Goal: Use online tool/utility: Use online tool/utility

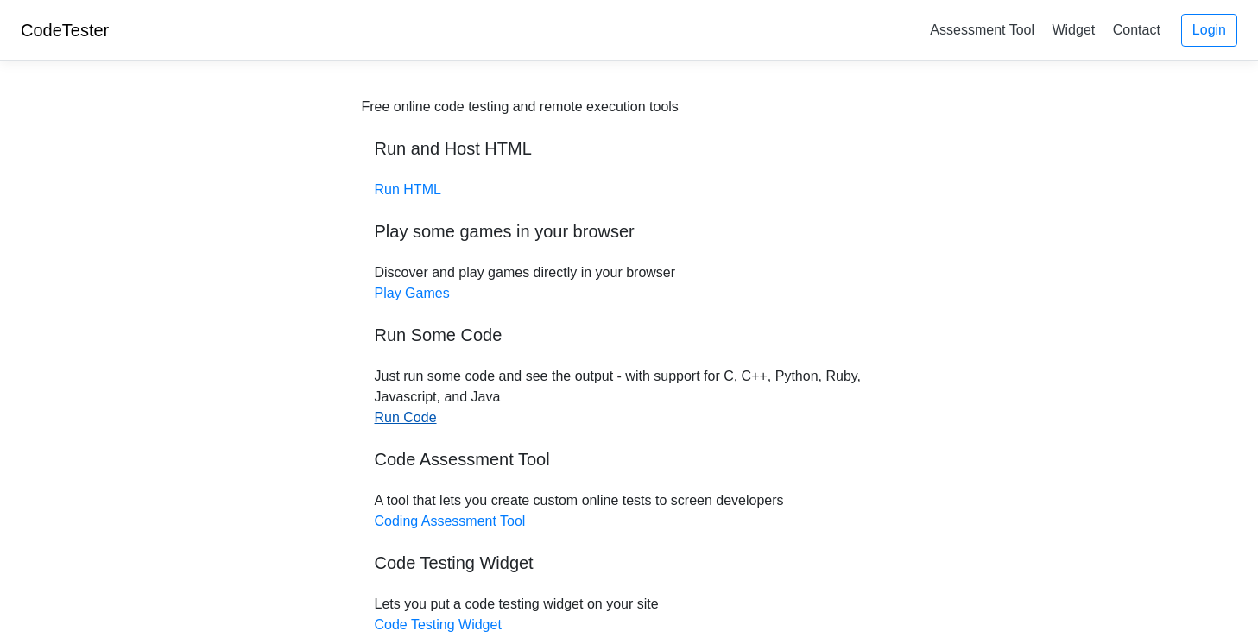
click at [413, 424] on link "Run Code" at bounding box center [406, 417] width 62 height 15
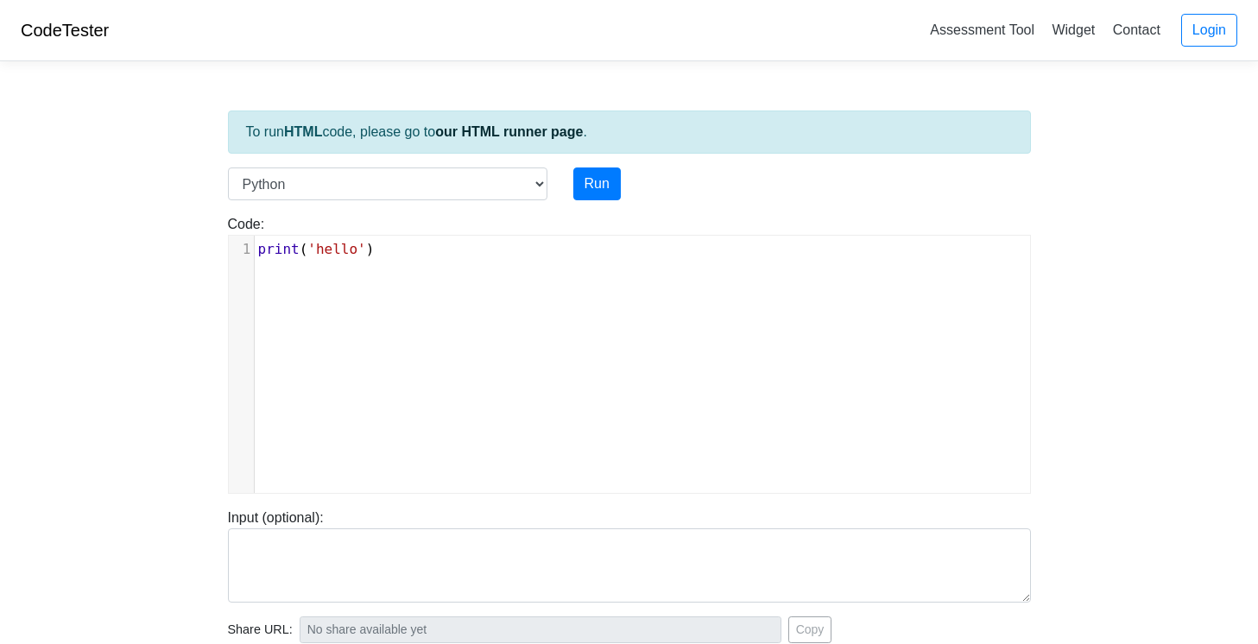
scroll to position [2, 0]
type textarea "print('hello')"
drag, startPoint x: 420, startPoint y: 264, endPoint x: 242, endPoint y: 228, distance: 181.5
click at [242, 228] on div "Code: print('hello') print('hello') x 1 print ( 'hello' )" at bounding box center [629, 354] width 829 height 280
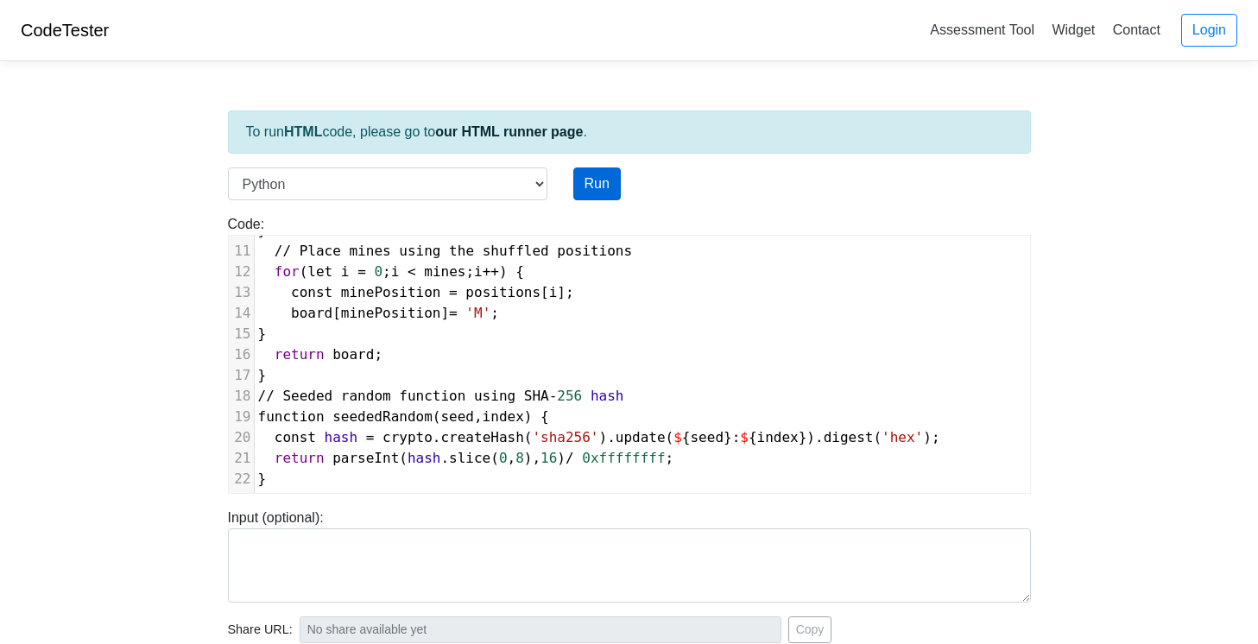
click at [596, 187] on button "Run" at bounding box center [596, 183] width 47 height 33
type input "[URL][DOMAIN_NAME]"
type textarea "Submission status: Runtime Error (NZEC) Stderr: File "script.py", line 1 functi…"
click at [605, 186] on button "Run" at bounding box center [596, 183] width 47 height 33
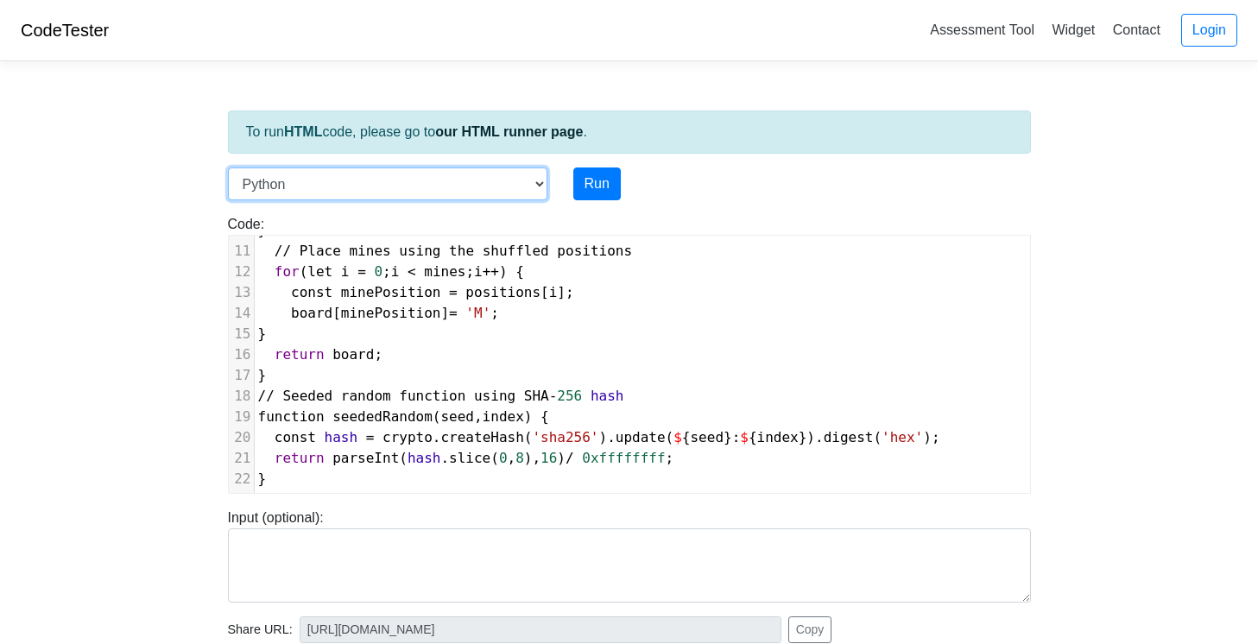
type input "https://codetester.io/runner?s=MRW45RYPlk"
type textarea "Submission status: Runtime Error (NZEC) Stderr: File "script.py", line 1 functi…"
select select "javascript"
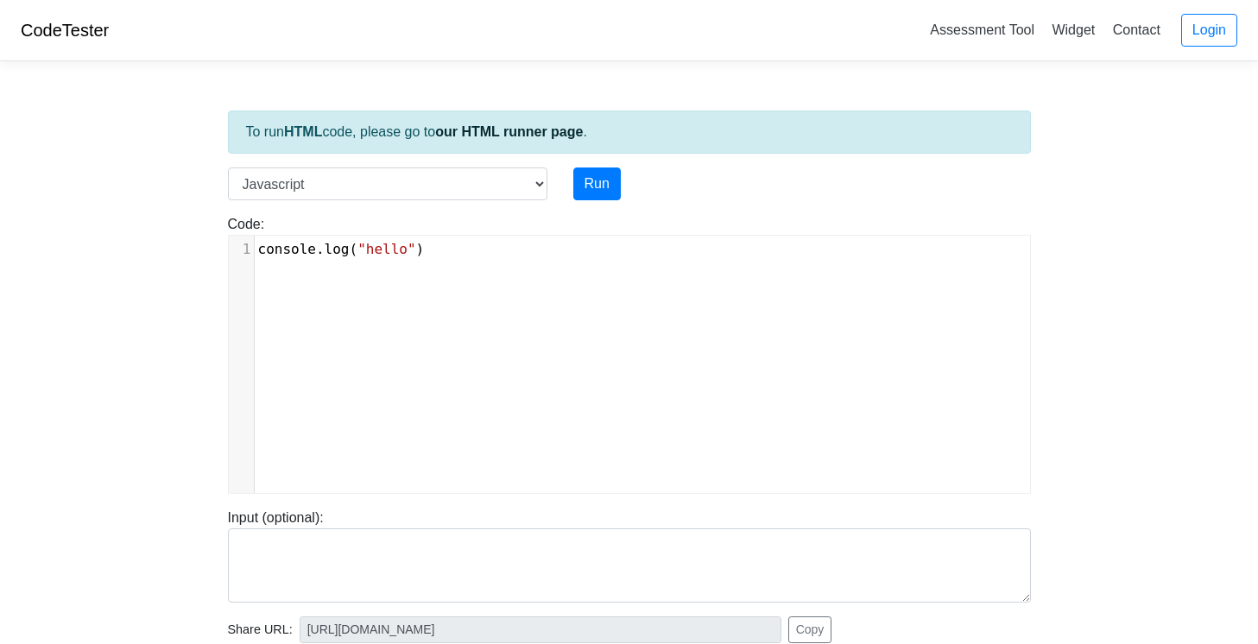
scroll to position [2, 0]
type textarea "console.log("hello")"
drag, startPoint x: 487, startPoint y: 248, endPoint x: 226, endPoint y: 237, distance: 261.0
click at [226, 237] on div "Code: console.log("hello") console.log("hello") x 1 console . log ( "hello" )" at bounding box center [629, 354] width 829 height 280
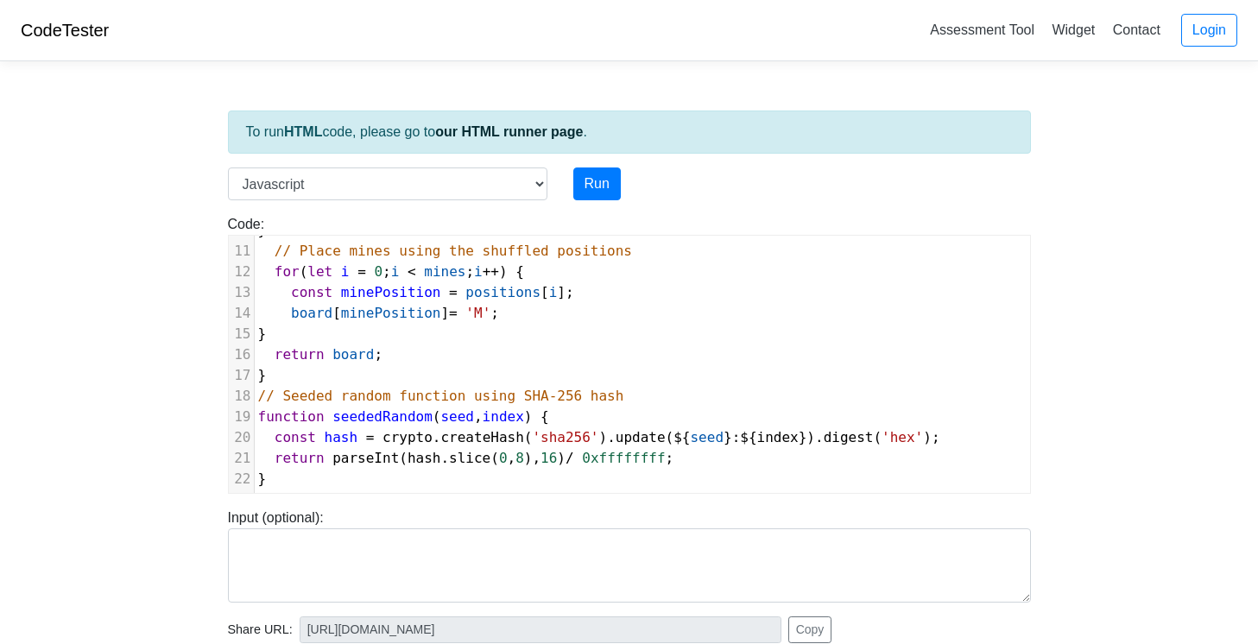
scroll to position [0, 0]
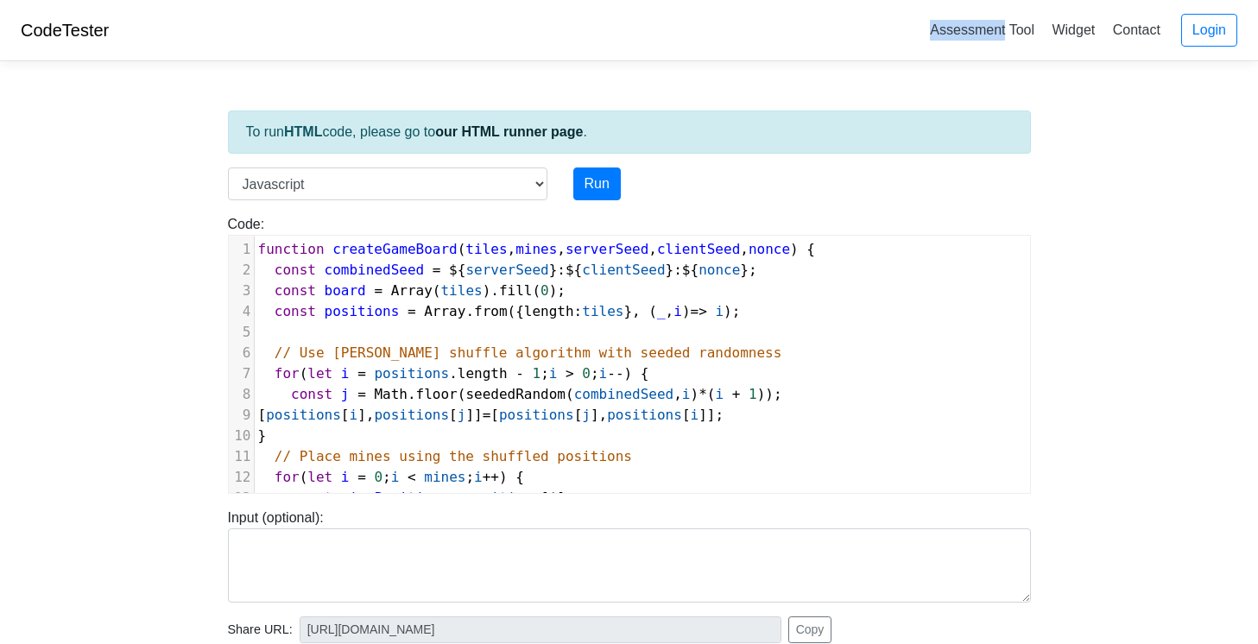
click at [599, 0] on html "CodeTester Assessment Tool Widget Contact Login To run HTML code, please go to …" at bounding box center [629, 481] width 1258 height 963
click at [600, 180] on button "Run" at bounding box center [596, 183] width 47 height 33
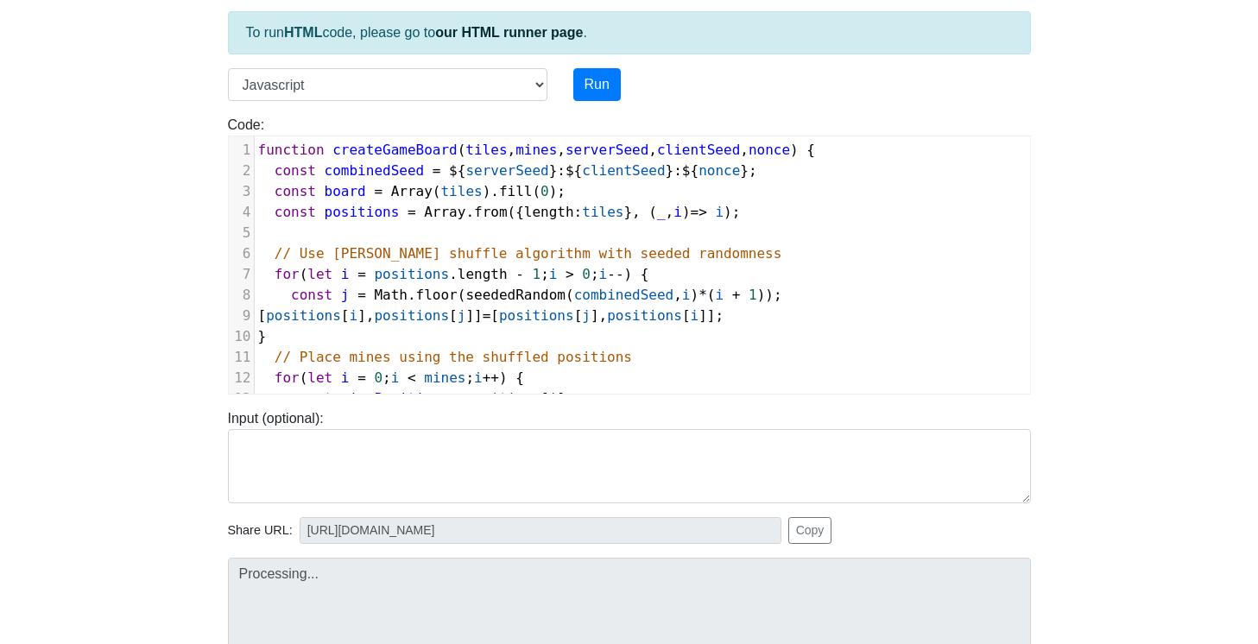
scroll to position [130, 0]
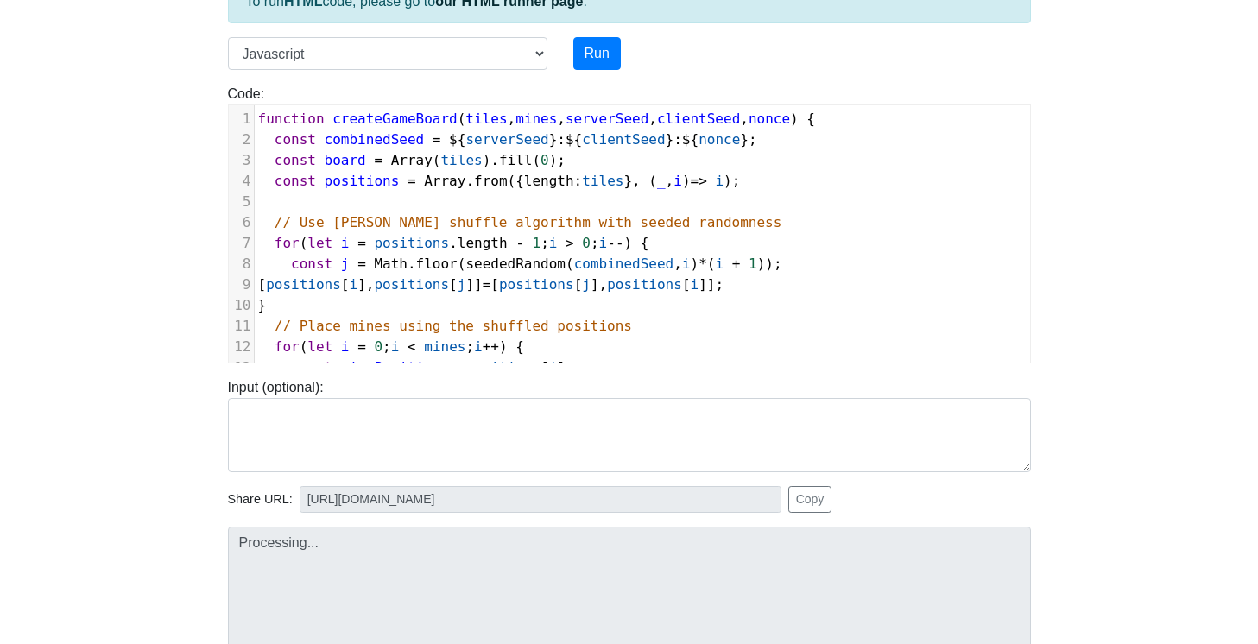
type input "https://codetester.io/runner?s=5Ozn3jdxW4"
type textarea "Submission status: Runtime Error (NZEC) Stderr: /box/script.js:2 const combined…"
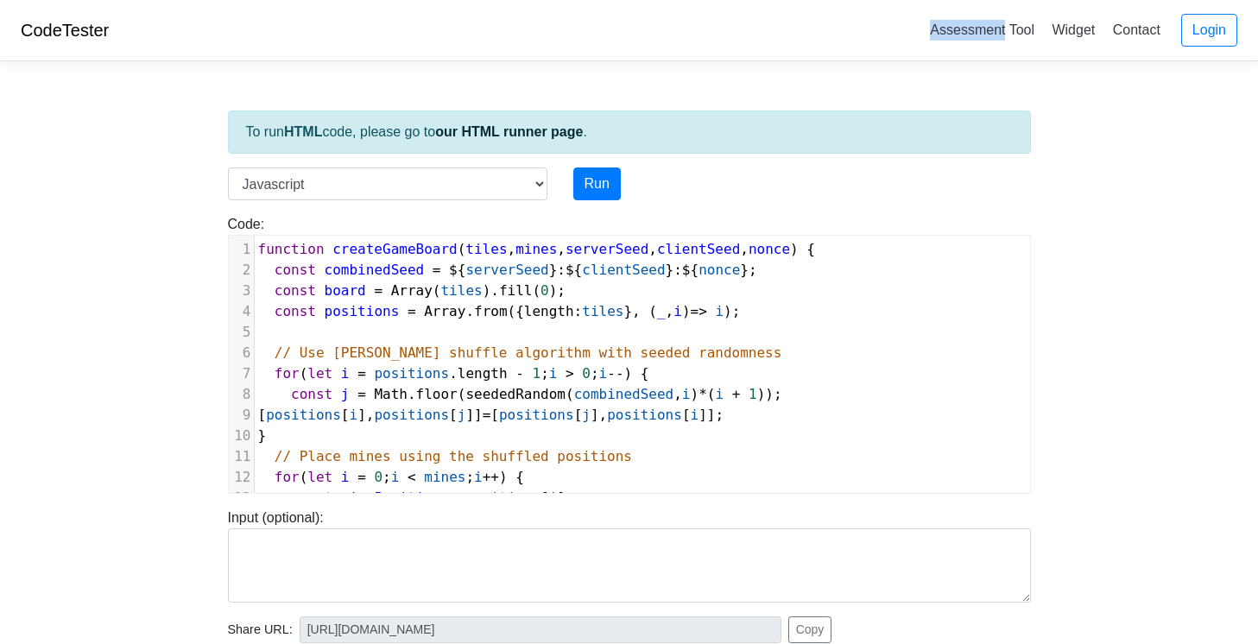
scroll to position [0, 0]
click at [370, 163] on div "To run HTML code, please go to our HTML runner page . Language C C++ Go Java Ja…" at bounding box center [629, 498] width 829 height 846
click at [491, 135] on link "our HTML runner page" at bounding box center [509, 131] width 148 height 15
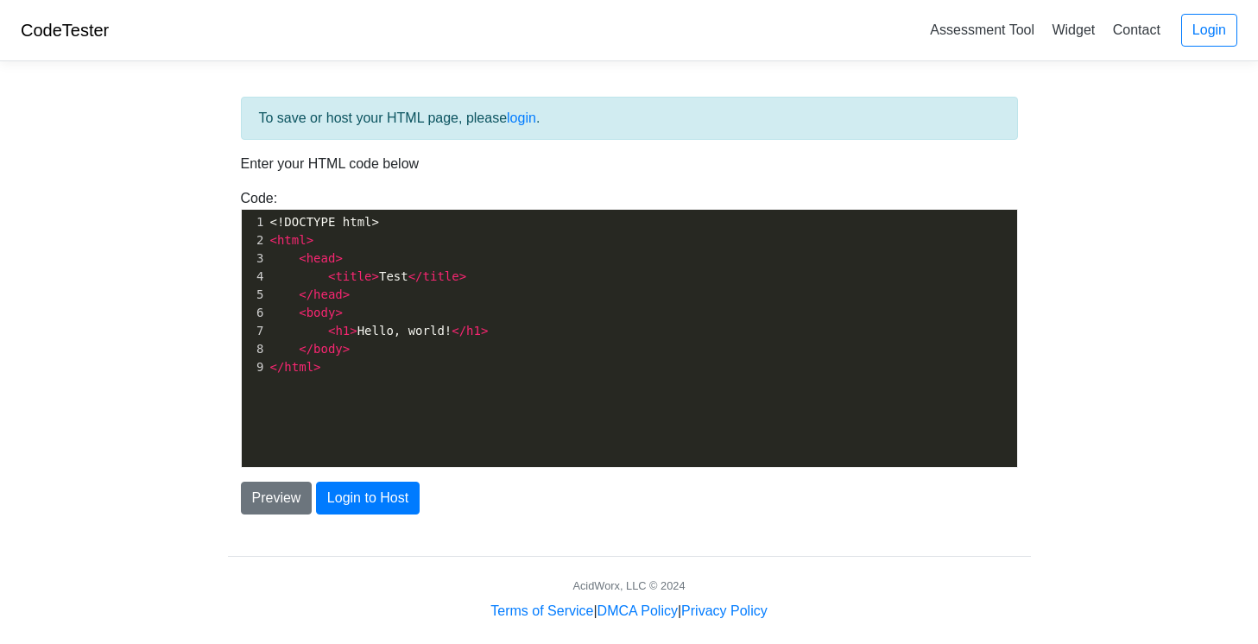
scroll to position [2, 0]
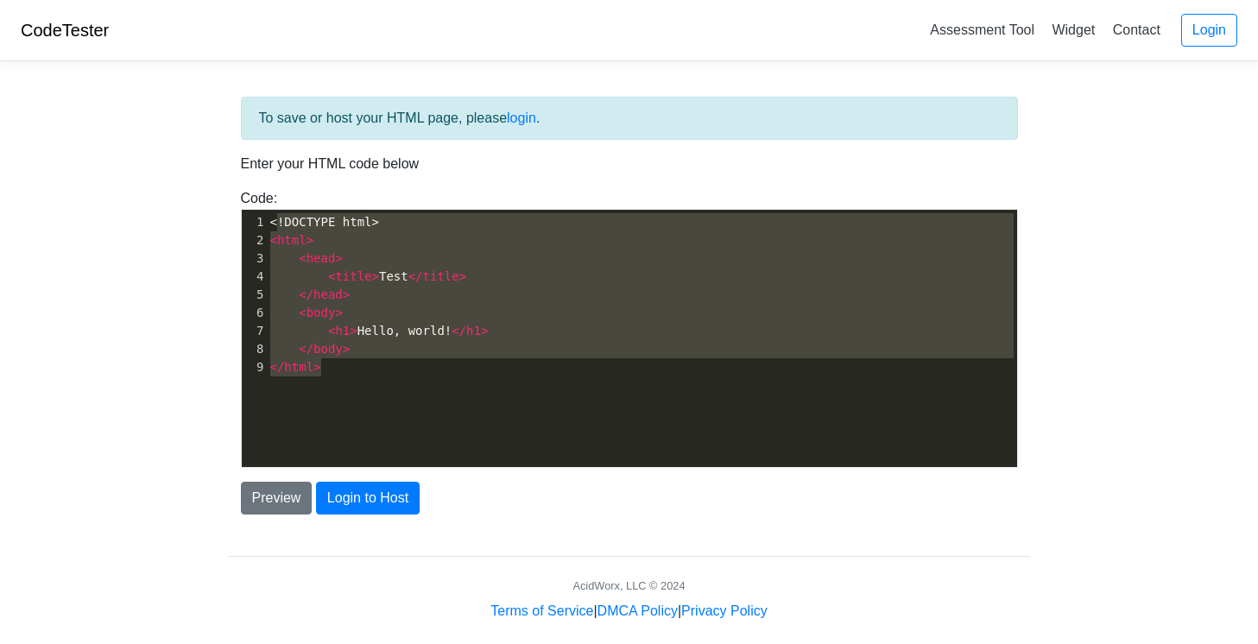
type textarea "<!DOCTYPE html> <html> <head> <title>Test</title> </head> <body> <h1>Hello, wor…"
drag, startPoint x: 417, startPoint y: 372, endPoint x: 272, endPoint y: 214, distance: 214.5
click at [272, 214] on div "1 <!DOCTYPE html> 2 < html > 3 < head > 4 < title > Test </ title > 5 </ head >…" at bounding box center [642, 294] width 750 height 163
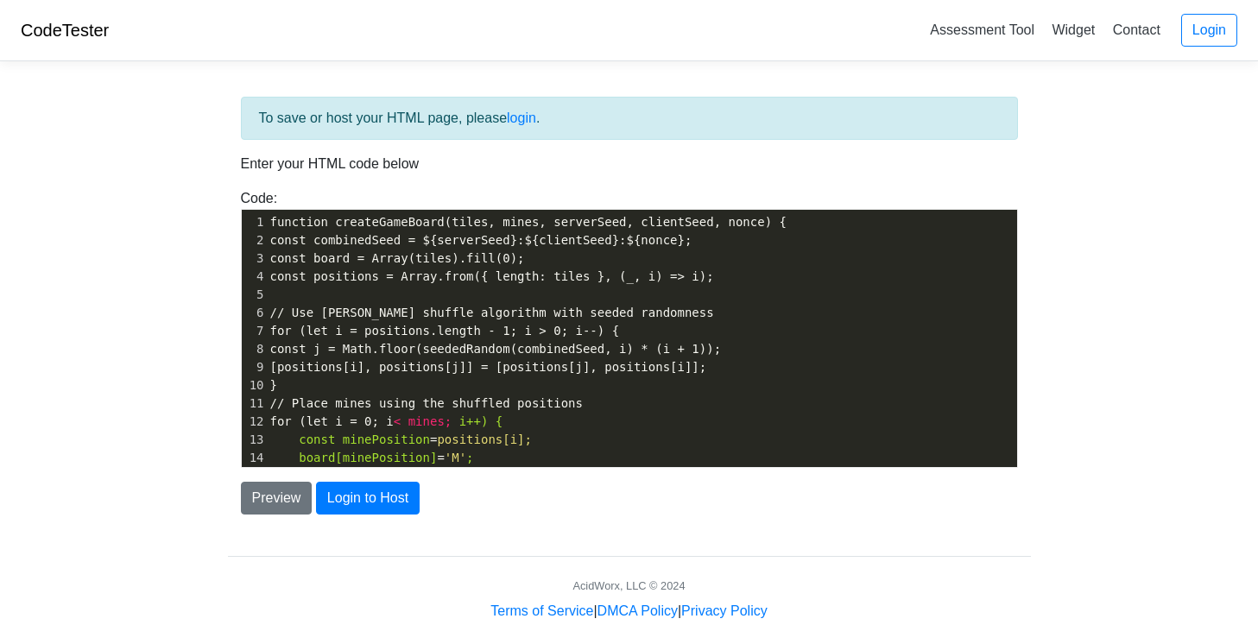
scroll to position [149, 0]
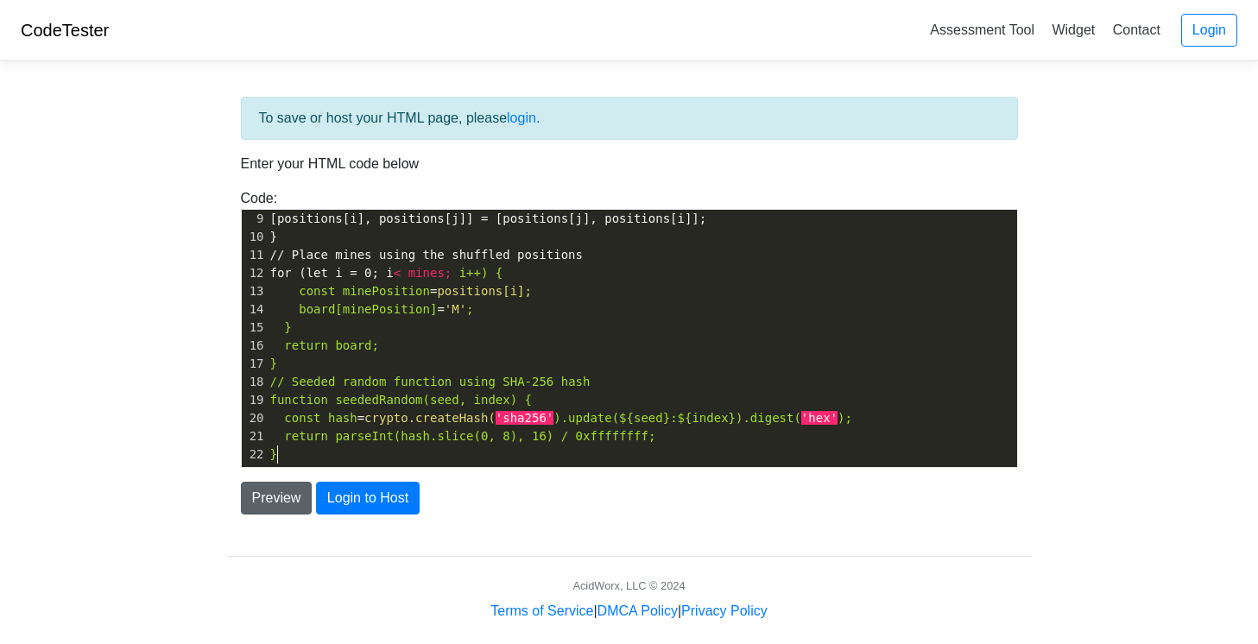
click at [290, 496] on button "Preview" at bounding box center [277, 498] width 72 height 33
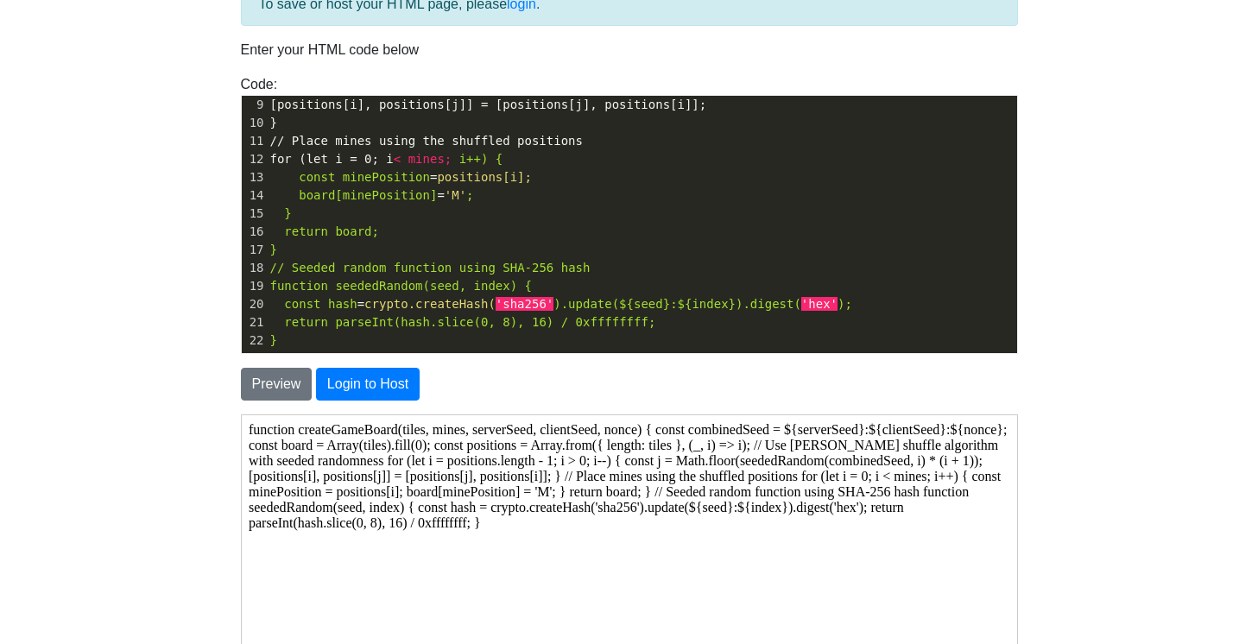
scroll to position [114, 0]
click at [401, 383] on button "Login to Host" at bounding box center [368, 384] width 104 height 33
